Goal: Task Accomplishment & Management: Manage account settings

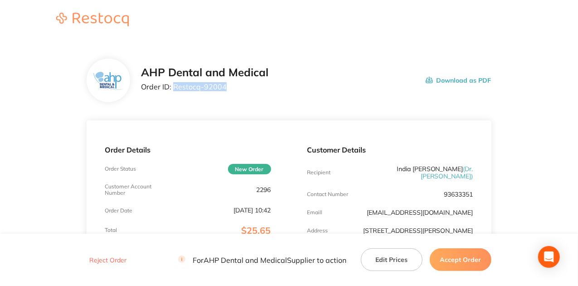
drag, startPoint x: 228, startPoint y: 87, endPoint x: 173, endPoint y: 84, distance: 55.4
click at [173, 84] on p "Order ID: Restocq- 92004" at bounding box center [204, 86] width 127 height 8
copy p "Restocq- 92004"
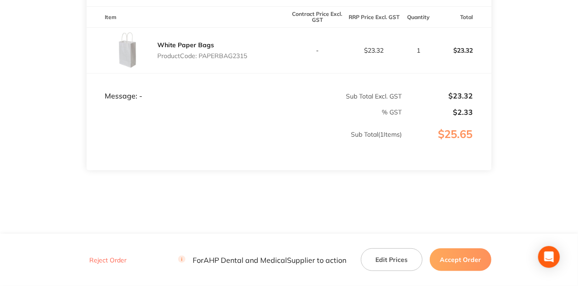
scroll to position [267, 0]
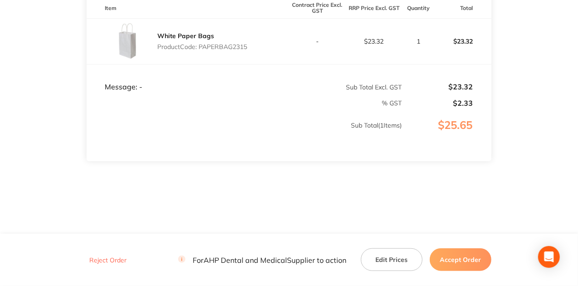
drag, startPoint x: 470, startPoint y: 257, endPoint x: 452, endPoint y: 249, distance: 19.5
click at [470, 257] on button "Accept Order" at bounding box center [461, 259] width 62 height 23
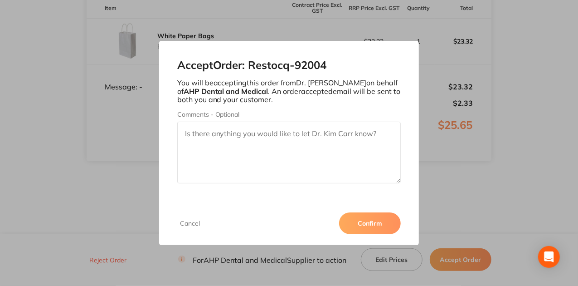
click at [372, 218] on button "Confirm" at bounding box center [370, 223] width 62 height 22
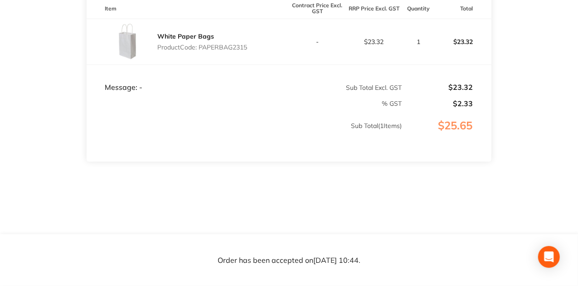
click at [371, 190] on section "AHP Dental and Medical Order ID: Restocq- 92004 Download as PDF Order Details O…" at bounding box center [289, 4] width 405 height 460
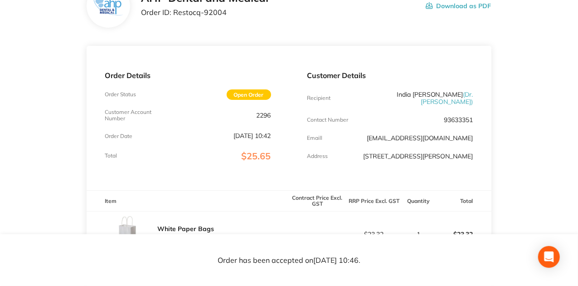
scroll to position [85, 0]
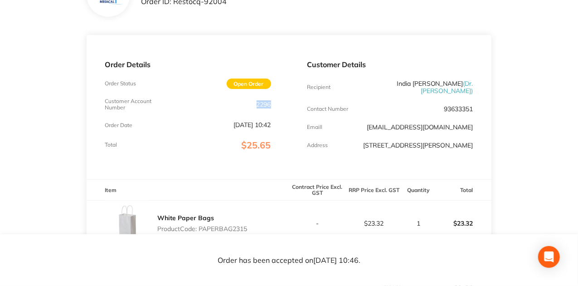
drag, startPoint x: 254, startPoint y: 101, endPoint x: 284, endPoint y: 100, distance: 30.4
click at [284, 100] on div "Order Details Order Status Open Order Customer Account Number 2296 Order Date […" at bounding box center [188, 107] width 202 height 144
drag, startPoint x: 280, startPoint y: 120, endPoint x: 265, endPoint y: 157, distance: 40.2
drag, startPoint x: 265, startPoint y: 157, endPoint x: 310, endPoint y: 201, distance: 63.1
click at [310, 201] on td "-" at bounding box center [317, 223] width 57 height 46
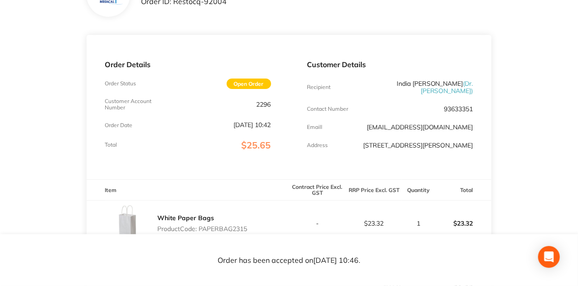
click at [572, 77] on main "AHP Dental and Medical Order ID: Restocq- 92004 Download as PDF Order Details O…" at bounding box center [289, 185] width 578 height 460
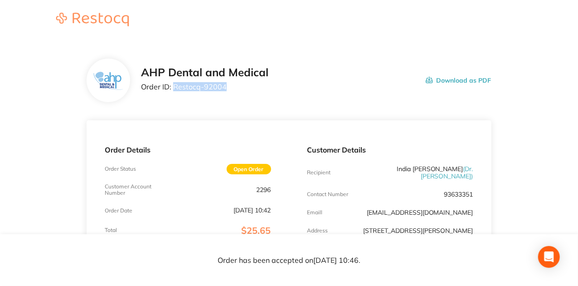
drag, startPoint x: 229, startPoint y: 90, endPoint x: 173, endPoint y: 84, distance: 56.6
click at [173, 84] on p "Order ID: Restocq- 92004" at bounding box center [204, 86] width 127 height 8
copy p "Restocq- 92004"
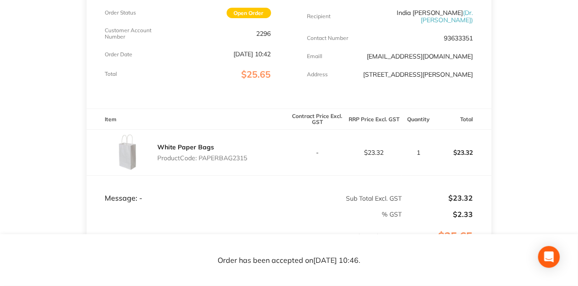
scroll to position [91, 0]
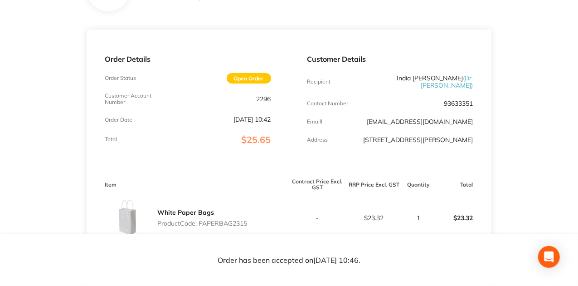
click at [519, 116] on main "AHP Dental and Medical Order ID: Restocq- 92004 Download as PDF Order Details O…" at bounding box center [289, 180] width 578 height 460
click at [354, 101] on div "Customer Details Recipient [GEOGRAPHIC_DATA] [PERSON_NAME] ( Dr. [PERSON_NAME] …" at bounding box center [390, 101] width 202 height 144
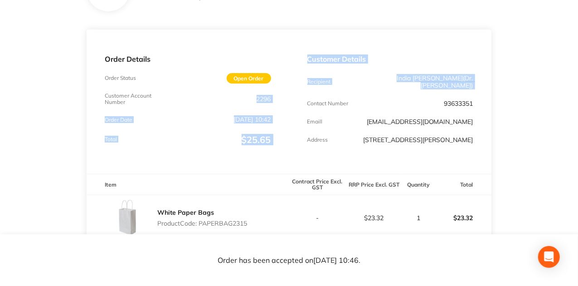
drag, startPoint x: 256, startPoint y: 101, endPoint x: 299, endPoint y: 93, distance: 44.3
click at [299, 93] on div "Order Details Order Status Open Order Customer Account Number 2296 Order Date […" at bounding box center [289, 101] width 405 height 144
drag, startPoint x: 376, startPoint y: 132, endPoint x: 526, endPoint y: 128, distance: 150.1
click at [526, 128] on main "AHP Dental and Medical Order ID: Restocq- 92004 Download as PDF Order Details O…" at bounding box center [289, 180] width 578 height 460
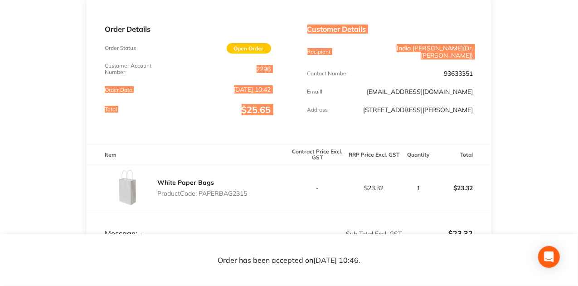
scroll to position [151, 0]
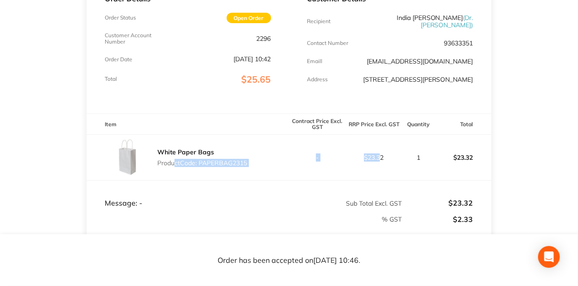
drag, startPoint x: 176, startPoint y: 163, endPoint x: 379, endPoint y: 163, distance: 203.0
click at [379, 163] on tr "White Paper Bags Product Code: PAPERBAG2315 - $23.32 1 $23.32" at bounding box center [289, 158] width 405 height 46
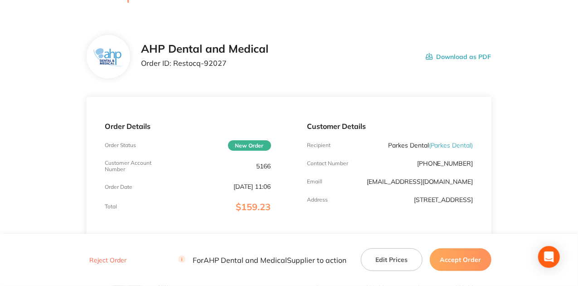
scroll to position [121, 0]
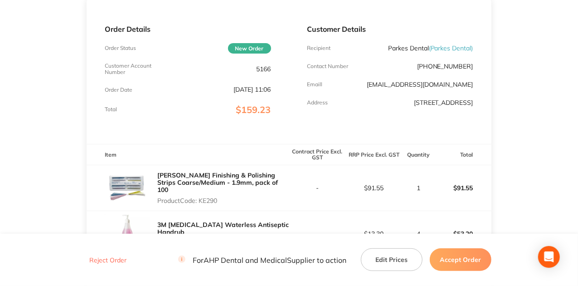
click at [541, 150] on main "AHP Dental and Medical Order ID: Restocq- 92027 Download as PDF Order Details O…" at bounding box center [289, 172] width 578 height 505
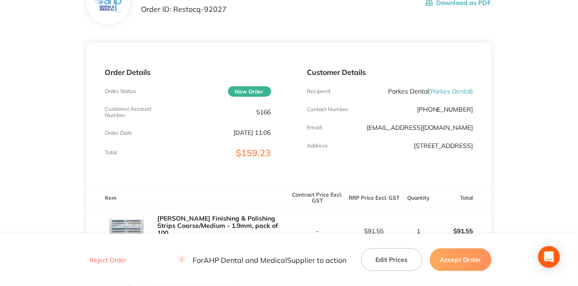
scroll to position [0, 0]
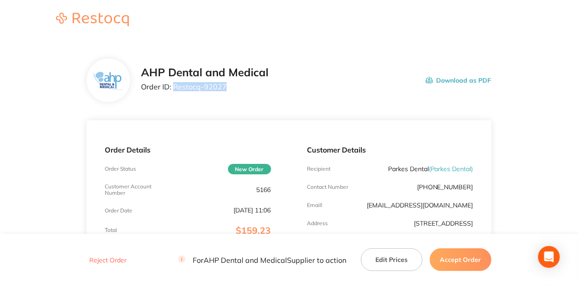
drag, startPoint x: 233, startPoint y: 87, endPoint x: 173, endPoint y: 87, distance: 59.8
click at [173, 87] on p "Order ID: Restocq- 92027" at bounding box center [204, 86] width 127 height 8
copy p "Restocq- 92027"
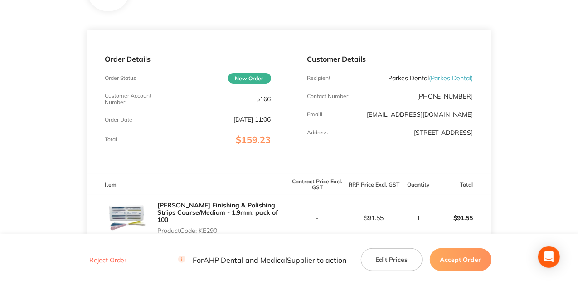
scroll to position [60, 0]
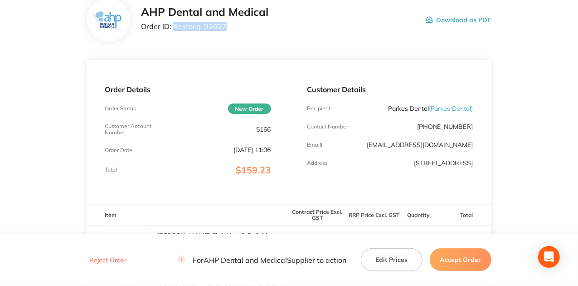
drag, startPoint x: 377, startPoint y: 164, endPoint x: 477, endPoint y: 169, distance: 99.8
click at [477, 169] on div "Customer Details Recipient Parkes Dental ( Parkes Dental ) Contact Number (02) …" at bounding box center [390, 132] width 202 height 144
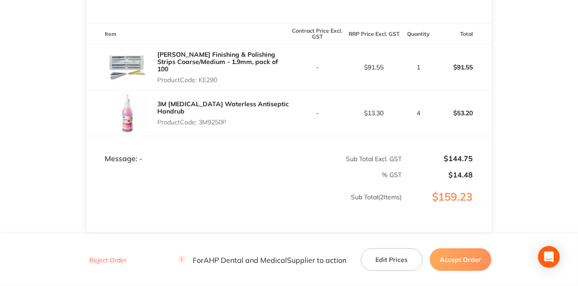
scroll to position [242, 0]
click at [457, 254] on button "Accept Order" at bounding box center [461, 259] width 62 height 23
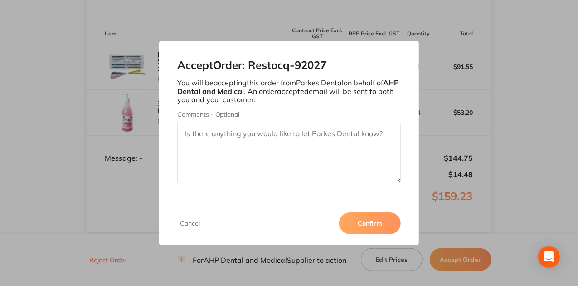
click at [373, 223] on button "Confirm" at bounding box center [370, 223] width 62 height 22
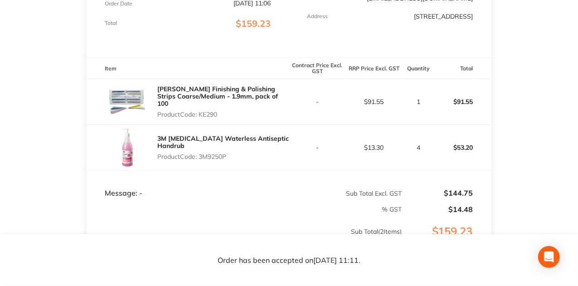
scroll to position [121, 0]
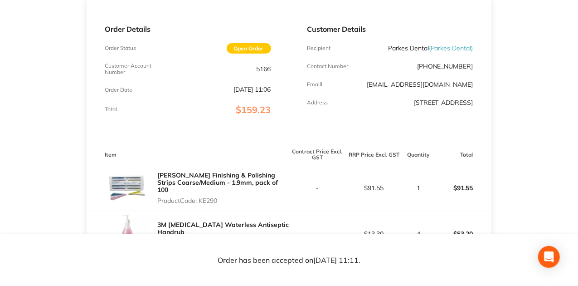
click at [405, 59] on div "Customer Details Recipient Parkes Dental ( Parkes Dental ) Contact Number (02) …" at bounding box center [390, 72] width 202 height 144
drag, startPoint x: 253, startPoint y: 67, endPoint x: 274, endPoint y: 69, distance: 21.0
click at [274, 69] on div "Order Details Order Status Open Order Customer Account Number 5166 Order Date S…" at bounding box center [188, 72] width 202 height 144
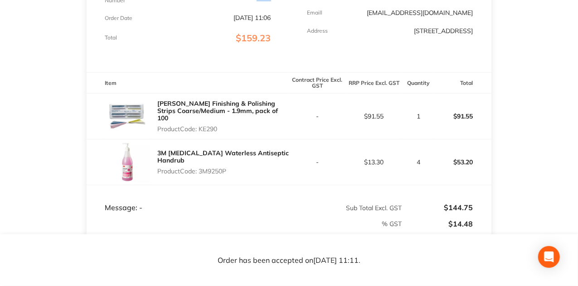
scroll to position [191, 0]
drag, startPoint x: 199, startPoint y: 126, endPoint x: 276, endPoint y: 135, distance: 78.5
click at [276, 135] on div "Hawe Finishing & Polishing Strips Coarse/Medium - 1.9mm, pack of 100 Product Co…" at bounding box center [188, 116] width 202 height 45
drag, startPoint x: 199, startPoint y: 170, endPoint x: 280, endPoint y: 179, distance: 81.6
click at [280, 179] on div "3M Avagard Waterless Antiseptic Handrub Product Code: 3M9250P" at bounding box center [188, 162] width 202 height 45
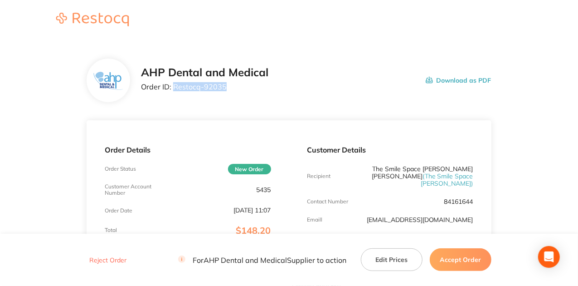
drag, startPoint x: 227, startPoint y: 83, endPoint x: 173, endPoint y: 86, distance: 53.5
click at [173, 86] on p "Order ID: Restocq- 92035" at bounding box center [204, 86] width 127 height 8
copy p "Restocq- 92035"
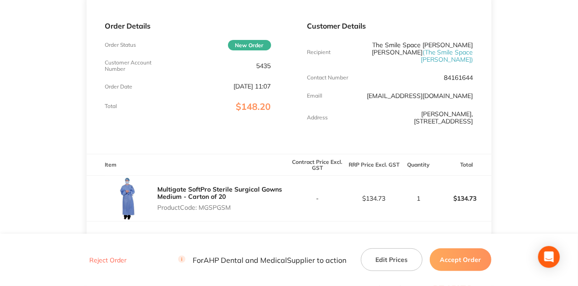
scroll to position [181, 0]
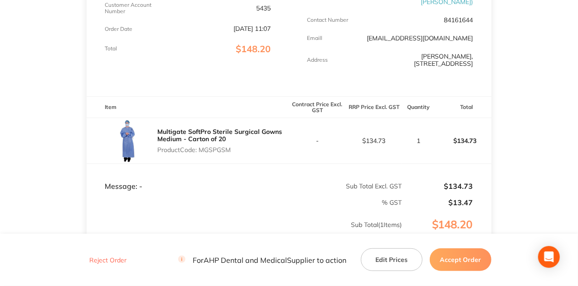
click at [466, 260] on button "Accept Order" at bounding box center [461, 259] width 62 height 23
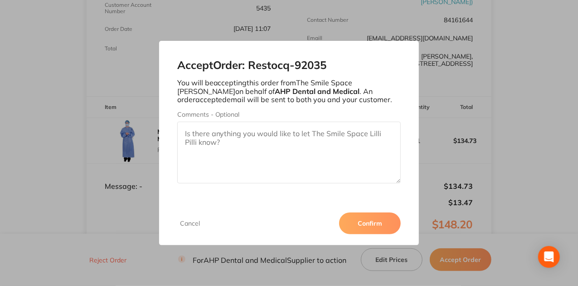
click at [373, 223] on button "Confirm" at bounding box center [370, 223] width 62 height 22
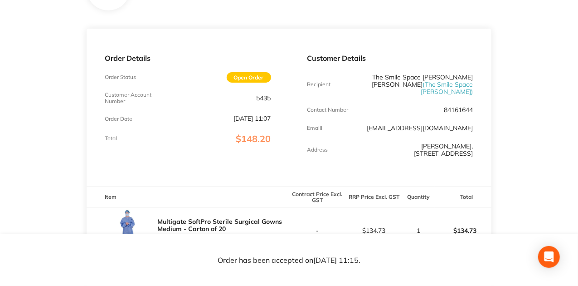
scroll to position [91, 0]
drag, startPoint x: 255, startPoint y: 98, endPoint x: 286, endPoint y: 98, distance: 31.7
click at [286, 98] on div "Order Details Order Status Open Order Customer Account Number 5435 Order Date S…" at bounding box center [188, 107] width 202 height 157
drag, startPoint x: 447, startPoint y: 149, endPoint x: 421, endPoint y: 147, distance: 25.4
click at [446, 149] on p "Lilli Pilli, 487 Port Hacking Rd Caringbah South NSW 2229" at bounding box center [418, 150] width 111 height 15
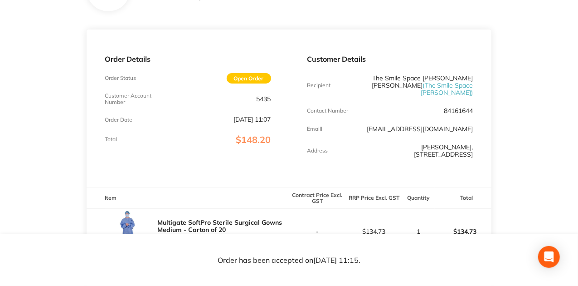
click at [404, 143] on p "Lilli Pilli, 487 Port Hacking Rd Caringbah South NSW 2229" at bounding box center [418, 150] width 111 height 15
drag, startPoint x: 412, startPoint y: 137, endPoint x: 471, endPoint y: 139, distance: 58.9
click at [471, 143] on p "Lilli Pilli, 487 Port Hacking Rd Caringbah South NSW 2229" at bounding box center [418, 150] width 111 height 15
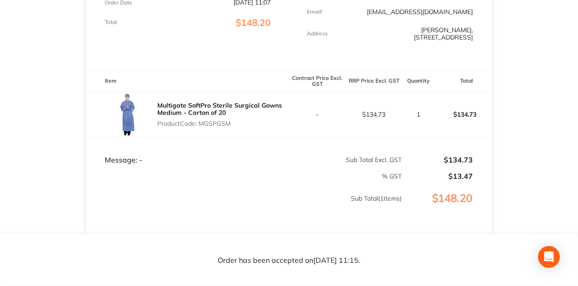
scroll to position [211, 0]
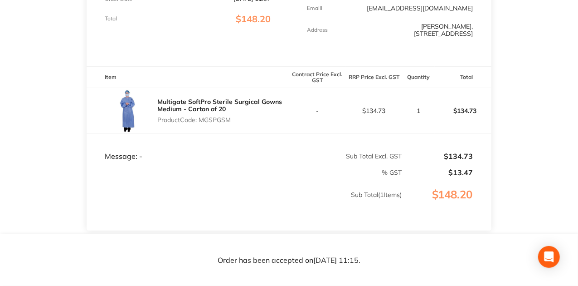
click at [294, 113] on td "-" at bounding box center [317, 111] width 57 height 46
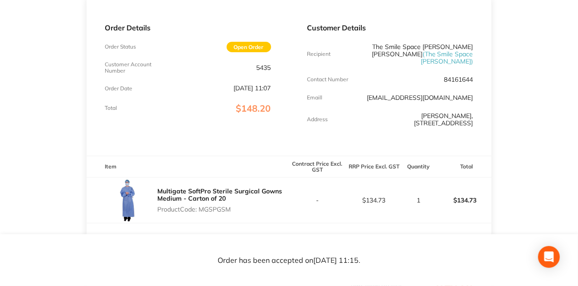
scroll to position [121, 0]
